Goal: Find specific page/section: Find specific page/section

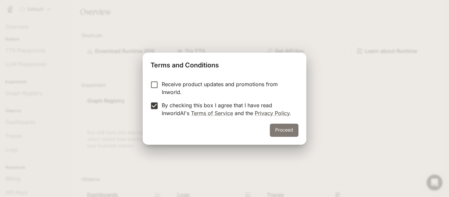
click at [299, 132] on button "Proceed" at bounding box center [284, 130] width 29 height 13
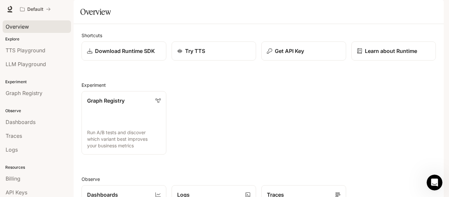
click at [12, 26] on span "Overview" at bounding box center [17, 27] width 23 height 8
click at [41, 53] on span "TTS Playground" at bounding box center [26, 50] width 40 height 8
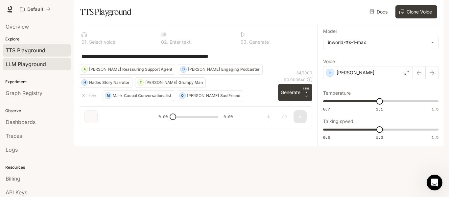
click at [44, 65] on span "LLM Playground" at bounding box center [26, 64] width 40 height 8
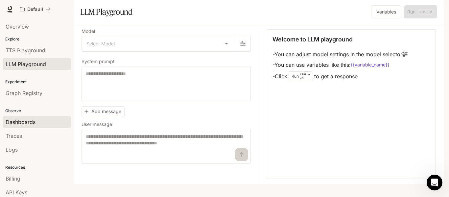
click at [47, 117] on link "Dashboards" at bounding box center [37, 122] width 68 height 13
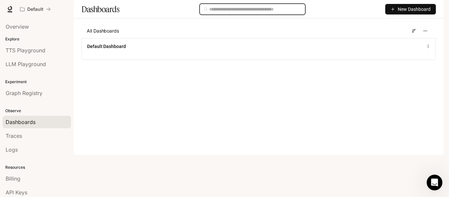
click at [264, 13] on input "text" at bounding box center [255, 9] width 92 height 7
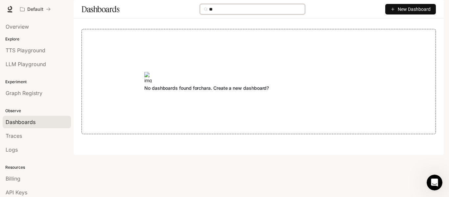
type input "*"
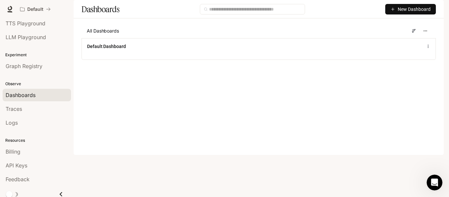
scroll to position [31, 0]
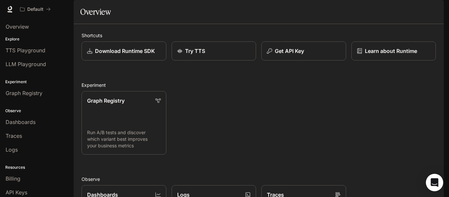
click at [439, 184] on div "Open Intercom Messenger" at bounding box center [434, 182] width 17 height 17
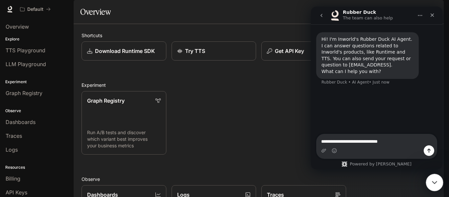
type textarea "**********"
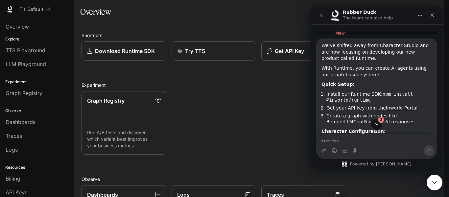
scroll to position [86, 0]
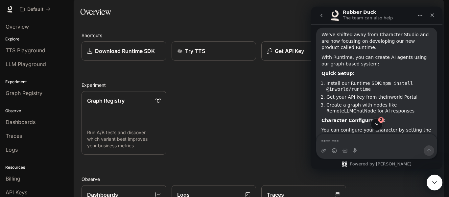
click at [380, 125] on icon "Scroll to bottom" at bounding box center [377, 124] width 6 height 6
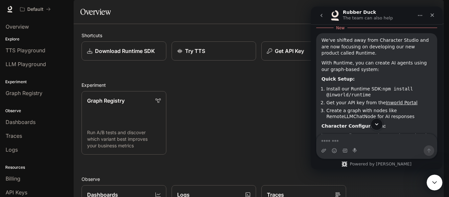
click at [379, 124] on icon "Scroll to bottom" at bounding box center [377, 124] width 6 height 6
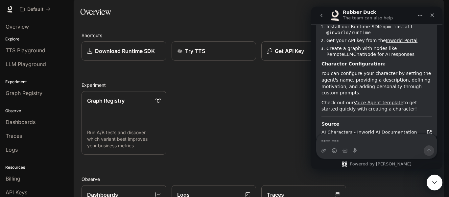
scroll to position [178, 0]
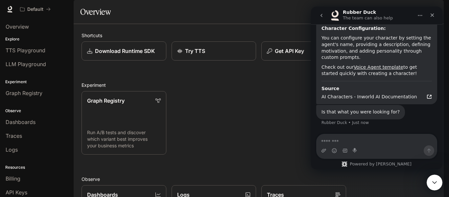
click at [380, 148] on div "Intercom messenger" at bounding box center [377, 150] width 120 height 11
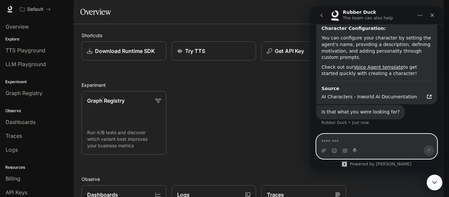
click at [380, 145] on textarea "Message…" at bounding box center [377, 139] width 120 height 11
type textarea "**********"
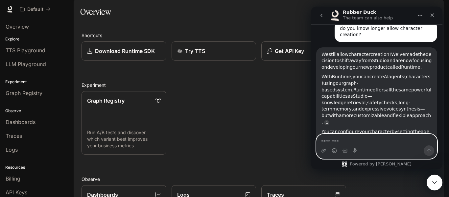
scroll to position [290, 0]
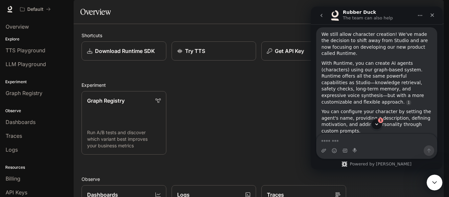
click at [269, 122] on div "Graph Registry Run A/B tests and discover which variant best improves your busi…" at bounding box center [256, 120] width 360 height 69
click at [377, 123] on icon "Scroll to bottom" at bounding box center [377, 124] width 6 height 6
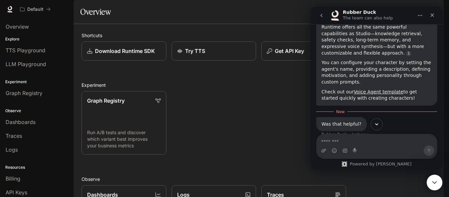
scroll to position [345, 0]
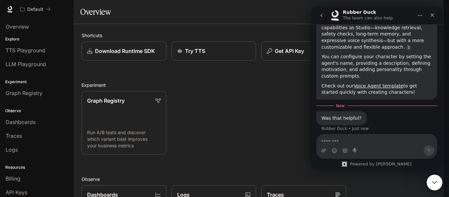
click at [265, 119] on div "Graph Registry Run A/B tests and discover which variant best improves your busi…" at bounding box center [256, 120] width 360 height 69
click at [430, 13] on icon "Close" at bounding box center [432, 15] width 5 height 5
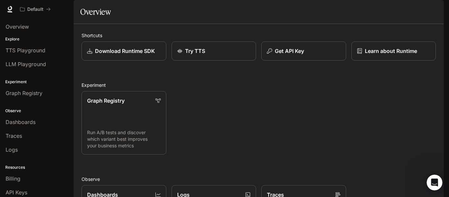
scroll to position [335, 0]
click at [371, 8] on span "Runtime" at bounding box center [373, 9] width 19 height 8
click at [95, 55] on p "Download Runtime SDK" at bounding box center [125, 51] width 61 height 8
